Goal: Task Accomplishment & Management: Use online tool/utility

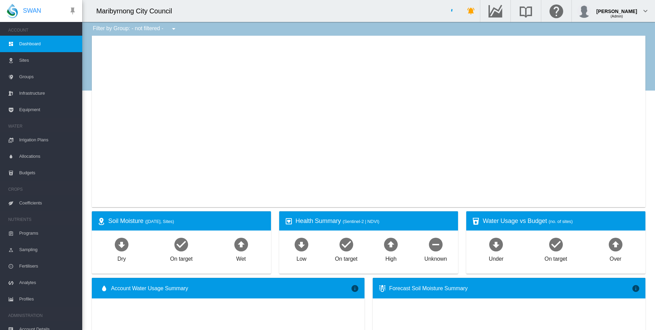
type input "**********"
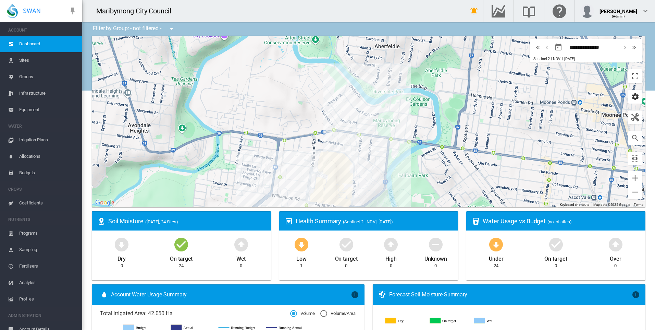
click at [631, 96] on md-icon "icon-cog" at bounding box center [635, 97] width 8 height 8
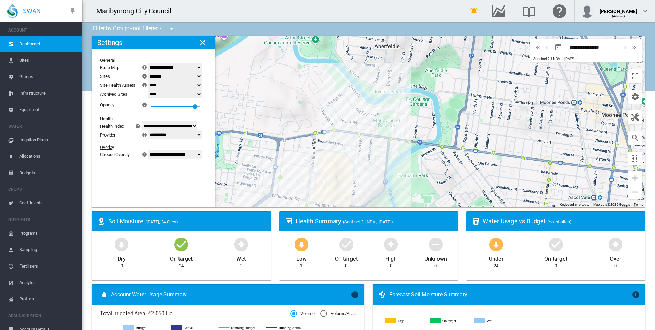
click at [175, 156] on select "**********" at bounding box center [174, 154] width 53 height 9
select select "********"
click at [153, 159] on select "**********" at bounding box center [174, 154] width 53 height 9
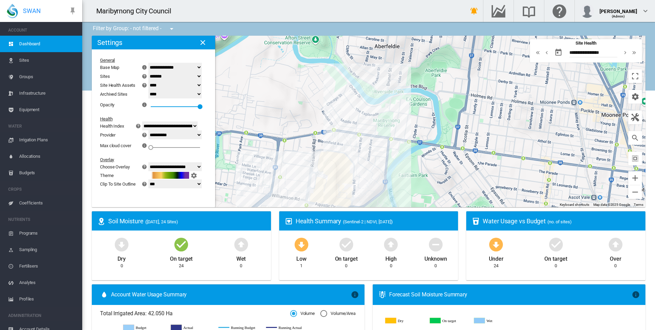
click at [335, 154] on div "To navigate, press the arrow keys." at bounding box center [369, 121] width 554 height 171
click at [632, 180] on button "Zoom in" at bounding box center [636, 178] width 14 height 14
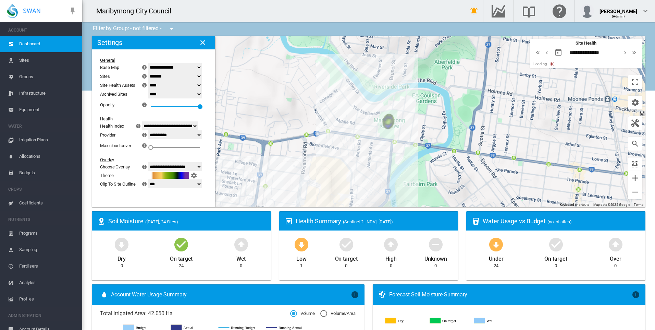
click at [632, 179] on button "Zoom in" at bounding box center [636, 178] width 14 height 14
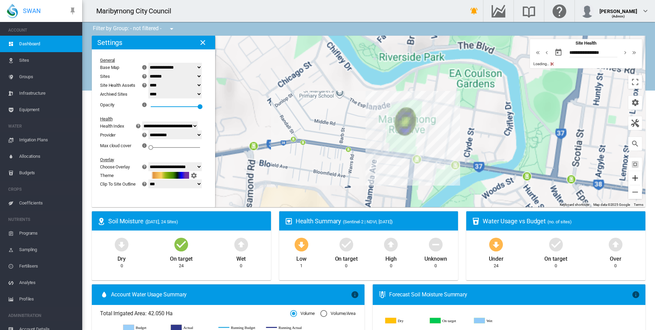
click at [632, 179] on button "Zoom in" at bounding box center [636, 178] width 14 height 14
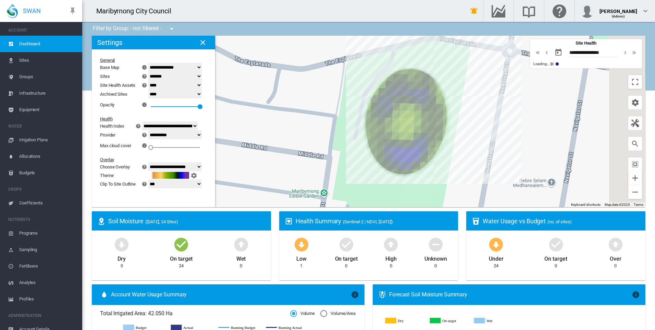
drag, startPoint x: 526, startPoint y: 156, endPoint x: 426, endPoint y: 153, distance: 100.5
click at [426, 153] on div "To navigate, press the arrow keys." at bounding box center [369, 121] width 554 height 171
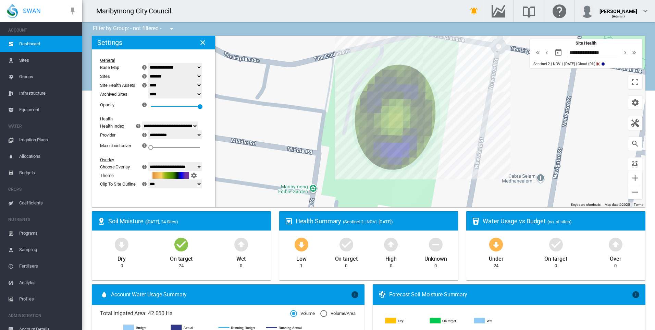
click at [630, 192] on button "Zoom out" at bounding box center [636, 192] width 14 height 14
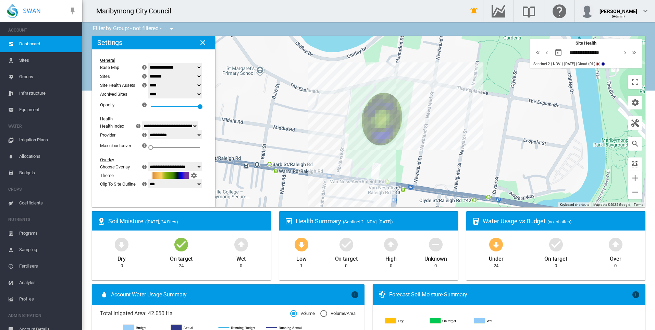
click at [630, 192] on button "Zoom out" at bounding box center [636, 192] width 14 height 14
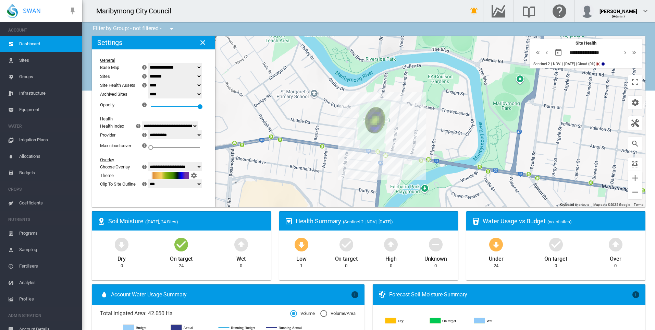
click at [630, 192] on button "Zoom out" at bounding box center [636, 192] width 14 height 14
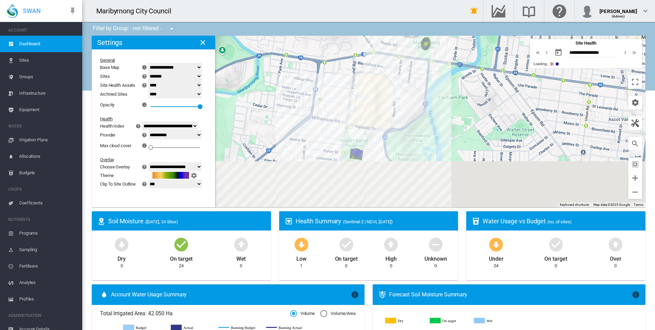
drag, startPoint x: 401, startPoint y: 163, endPoint x: 472, endPoint y: 66, distance: 120.9
click at [467, 71] on div "To navigate, press the arrow keys." at bounding box center [369, 121] width 554 height 171
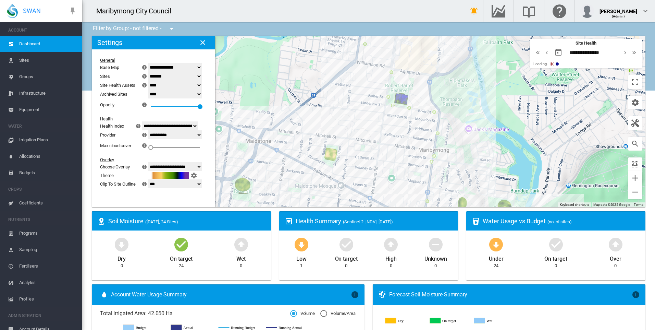
drag, startPoint x: 410, startPoint y: 134, endPoint x: 407, endPoint y: 115, distance: 18.6
click at [407, 115] on div "To navigate, press the arrow keys." at bounding box center [369, 121] width 554 height 171
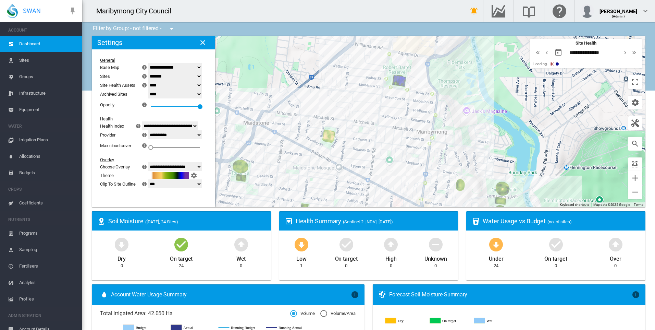
drag, startPoint x: 364, startPoint y: 143, endPoint x: 417, endPoint y: 113, distance: 61.1
click at [400, 119] on div "To navigate, press the arrow keys." at bounding box center [369, 121] width 554 height 171
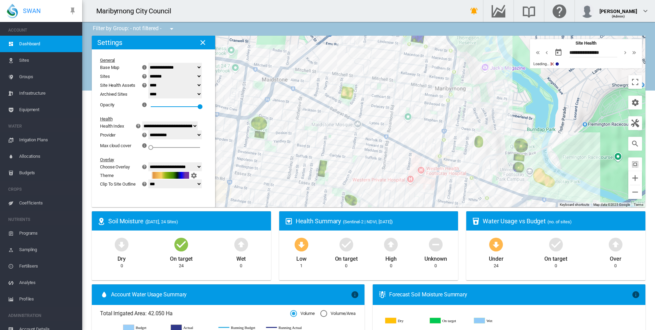
drag, startPoint x: 487, startPoint y: 127, endPoint x: 435, endPoint y: 92, distance: 62.4
click at [436, 94] on div "To navigate, press the arrow keys." at bounding box center [369, 121] width 554 height 171
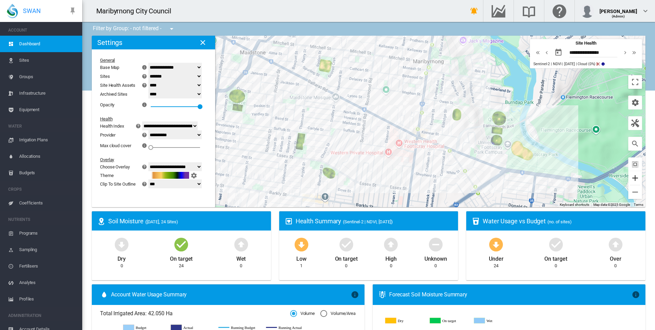
click at [635, 183] on button "Zoom in" at bounding box center [636, 178] width 14 height 14
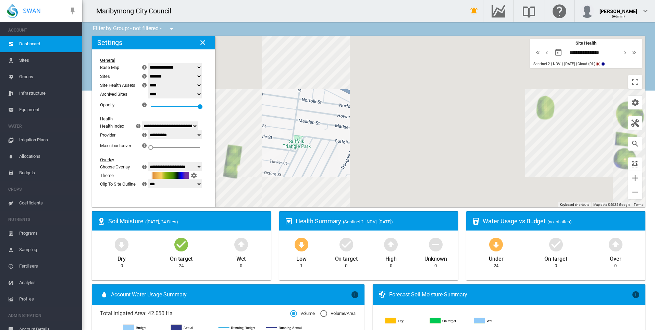
drag, startPoint x: 595, startPoint y: 169, endPoint x: 517, endPoint y: 150, distance: 80.2
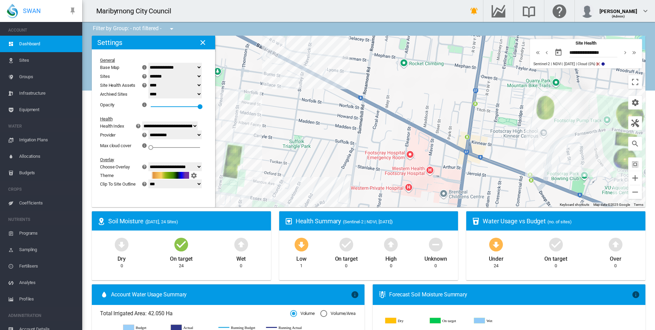
click at [517, 150] on div "To navigate, press the arrow keys." at bounding box center [369, 121] width 554 height 171
